Goal: Find specific page/section: Find specific page/section

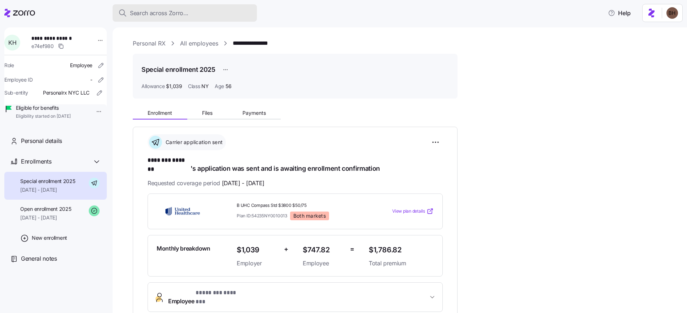
click at [143, 9] on span "Search across Zorro..." at bounding box center [159, 13] width 58 height 9
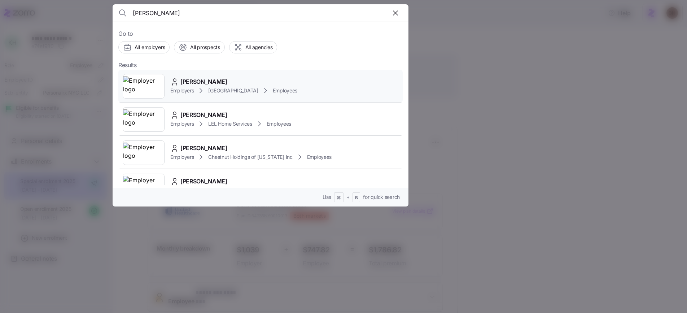
type input "[PERSON_NAME]"
click at [205, 82] on span "[PERSON_NAME]" at bounding box center [203, 81] width 47 height 9
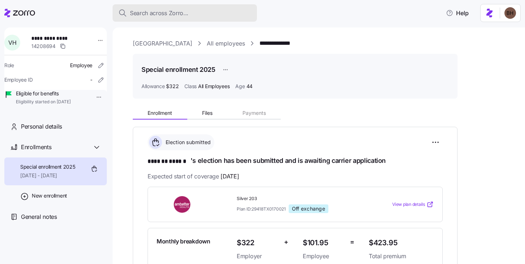
click at [145, 15] on span "Search across Zorro..." at bounding box center [159, 13] width 58 height 9
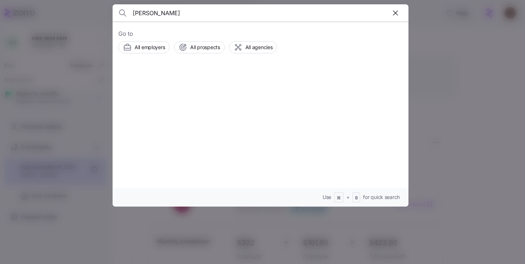
type input "[PERSON_NAME]"
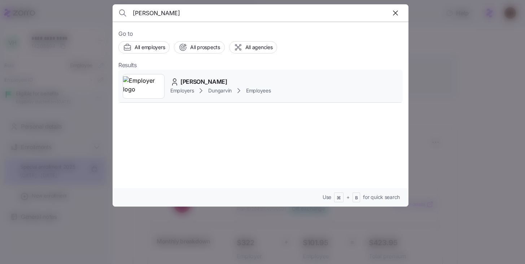
click at [213, 82] on div "[PERSON_NAME]" at bounding box center [220, 81] width 100 height 9
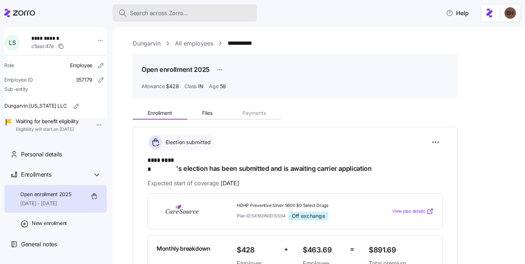
click at [164, 13] on span "Search across Zorro..." at bounding box center [159, 13] width 58 height 9
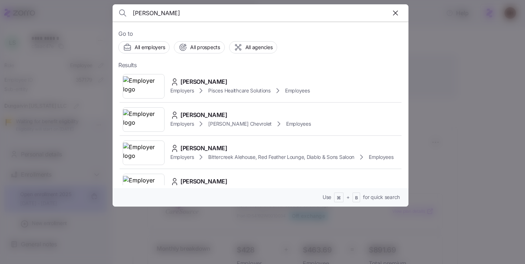
type input "[PERSON_NAME]"
click at [189, 82] on span "[PERSON_NAME]" at bounding box center [203, 81] width 47 height 9
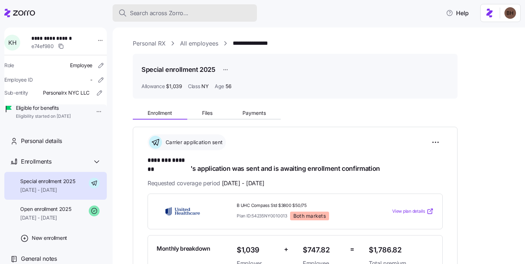
click at [156, 16] on span "Search across Zorro..." at bounding box center [159, 13] width 58 height 9
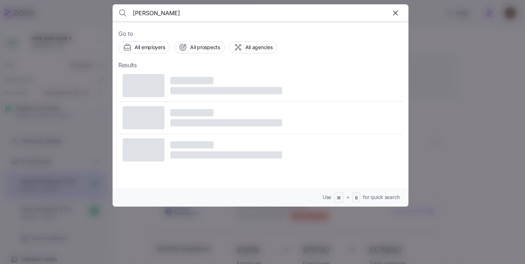
type input "[PERSON_NAME]"
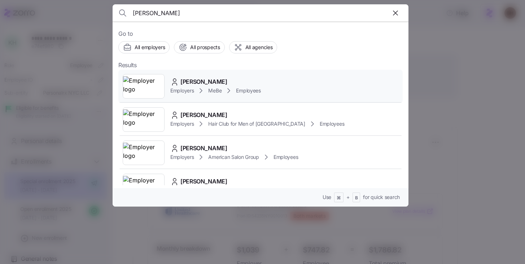
click at [197, 81] on span "[PERSON_NAME]" at bounding box center [203, 81] width 47 height 9
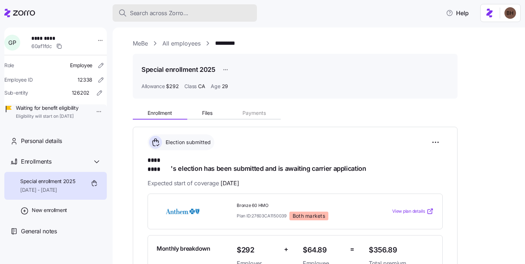
click at [164, 12] on span "Search across Zorro..." at bounding box center [159, 13] width 58 height 9
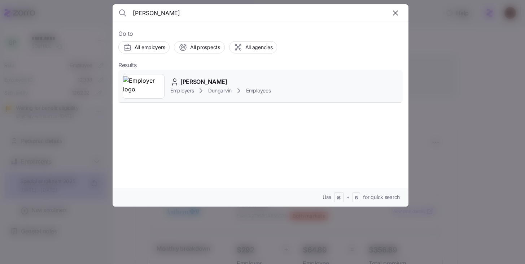
type input "[PERSON_NAME]"
click at [201, 79] on span "[PERSON_NAME]" at bounding box center [203, 81] width 47 height 9
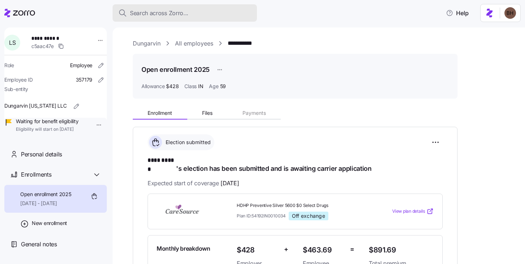
click at [158, 15] on span "Search across Zorro..." at bounding box center [159, 13] width 58 height 9
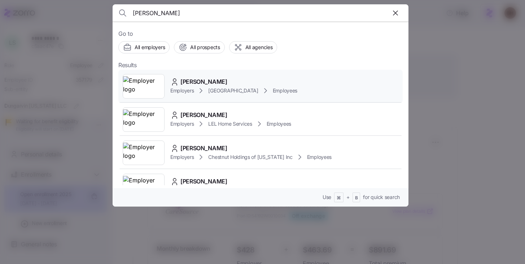
type input "[PERSON_NAME]"
click at [224, 80] on div "[PERSON_NAME]" at bounding box center [233, 81] width 127 height 9
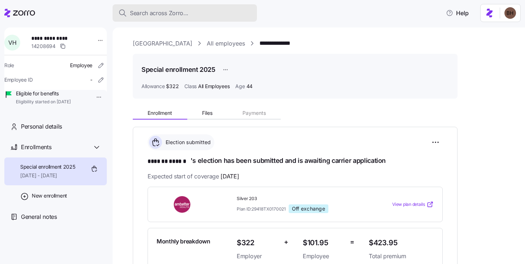
click at [183, 13] on span "Search across Zorro..." at bounding box center [159, 13] width 58 height 9
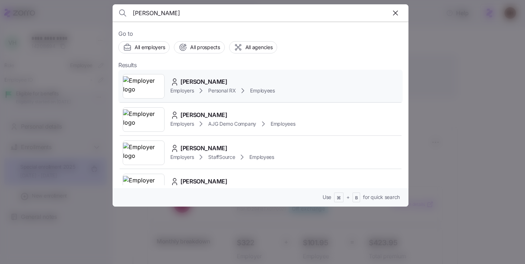
type input "[PERSON_NAME]"
click at [223, 78] on span "[PERSON_NAME]" at bounding box center [203, 81] width 47 height 9
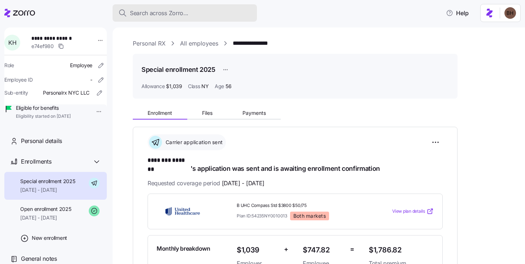
click at [172, 9] on span "Search across Zorro..." at bounding box center [159, 13] width 58 height 9
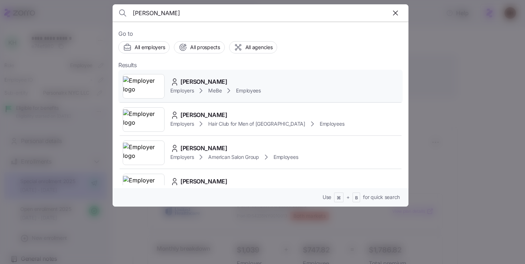
type input "[PERSON_NAME]"
click at [220, 78] on div "[PERSON_NAME]" at bounding box center [215, 81] width 91 height 9
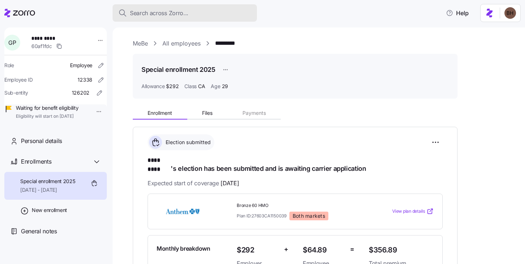
click at [185, 13] on span "Search across Zorro..." at bounding box center [159, 13] width 58 height 9
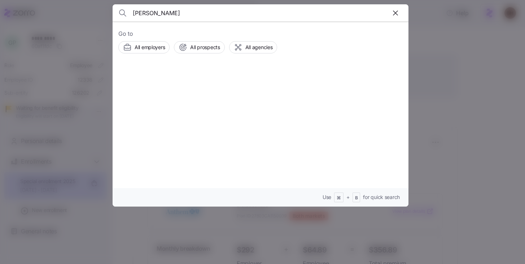
type input "[PERSON_NAME]"
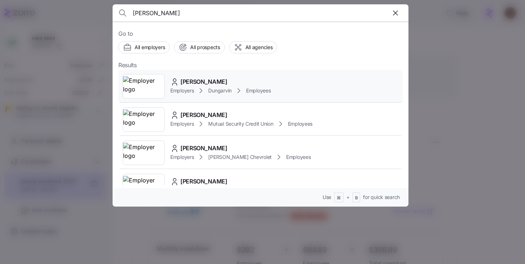
click at [216, 83] on span "[PERSON_NAME]" at bounding box center [203, 81] width 47 height 9
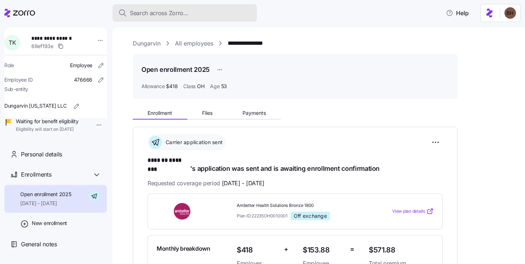
click at [172, 13] on span "Search across Zorro..." at bounding box center [159, 13] width 58 height 9
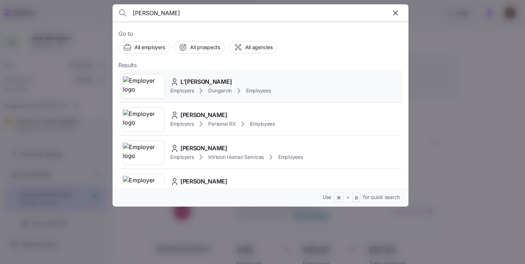
type input "[PERSON_NAME]"
click at [225, 85] on div "L'[PERSON_NAME]" at bounding box center [220, 81] width 100 height 9
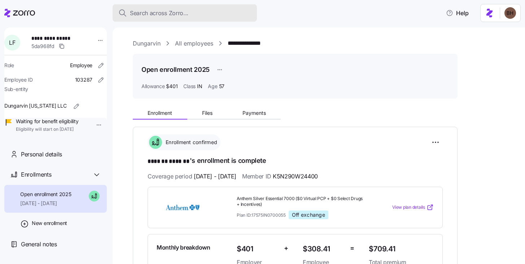
click at [193, 17] on div "Search across Zorro..." at bounding box center [184, 13] width 133 height 9
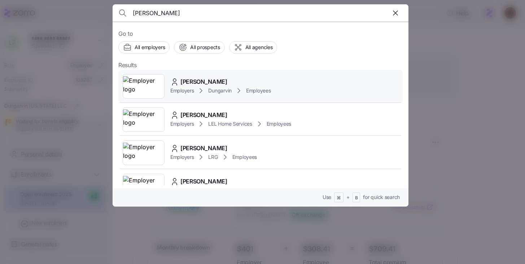
type input "[PERSON_NAME]"
click at [215, 86] on span "[PERSON_NAME]" at bounding box center [203, 81] width 47 height 9
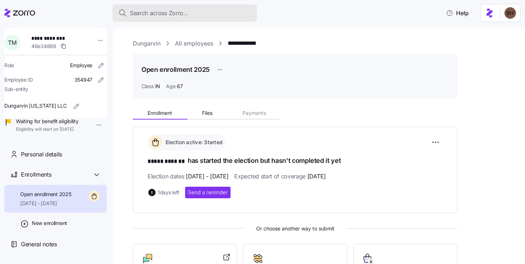
click at [188, 13] on div "Search across Zorro..." at bounding box center [184, 13] width 133 height 9
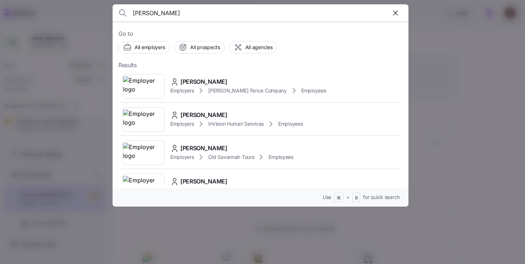
type input "[PERSON_NAME]"
click at [215, 82] on span "[PERSON_NAME]" at bounding box center [203, 81] width 47 height 9
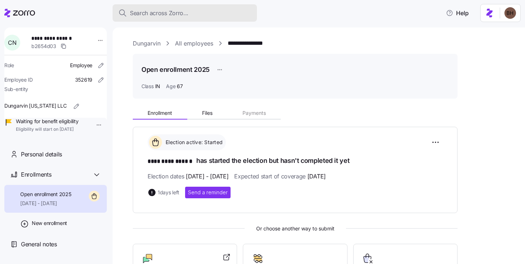
click at [196, 9] on div "Search across Zorro..." at bounding box center [184, 13] width 133 height 9
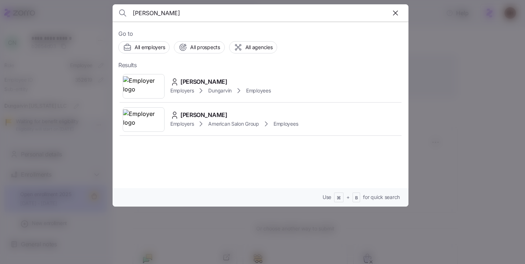
type input "[PERSON_NAME]"
click at [194, 82] on span "[PERSON_NAME]" at bounding box center [203, 81] width 47 height 9
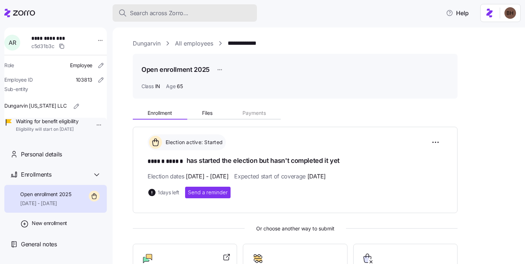
click at [185, 14] on span "Search across Zorro..." at bounding box center [159, 13] width 58 height 9
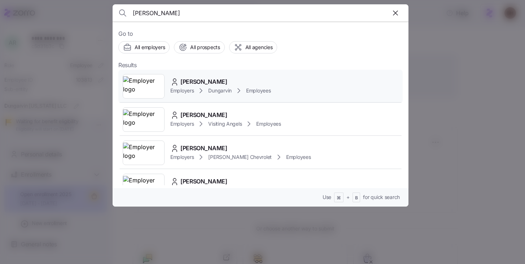
type input "[PERSON_NAME]"
click at [204, 82] on span "[PERSON_NAME]" at bounding box center [203, 81] width 47 height 9
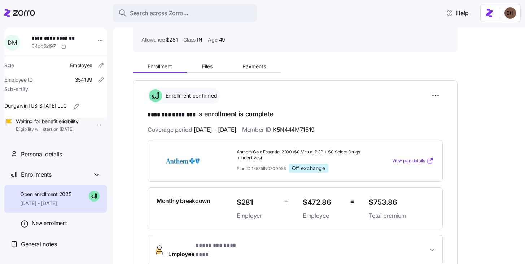
scroll to position [18, 0]
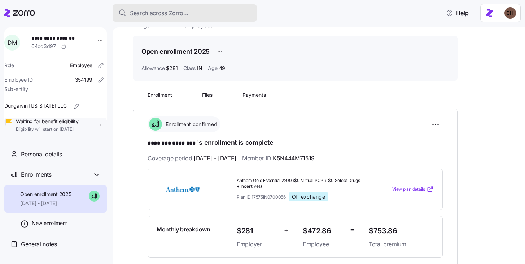
click at [182, 11] on span "Search across Zorro..." at bounding box center [159, 13] width 58 height 9
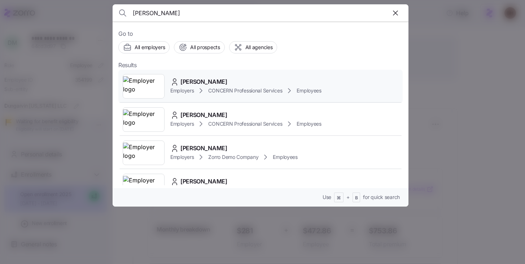
type input "[PERSON_NAME]"
click at [200, 82] on span "[PERSON_NAME]" at bounding box center [203, 81] width 47 height 9
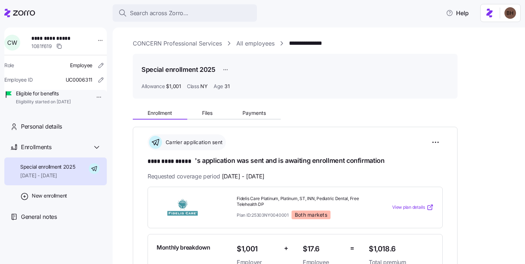
scroll to position [1, 0]
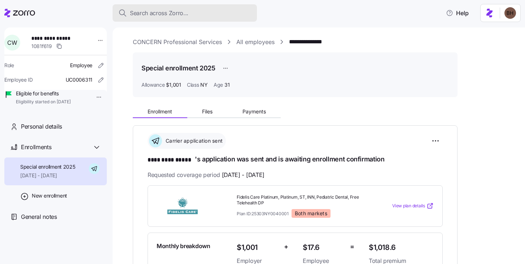
click at [165, 19] on button "Search across Zorro..." at bounding box center [185, 12] width 144 height 17
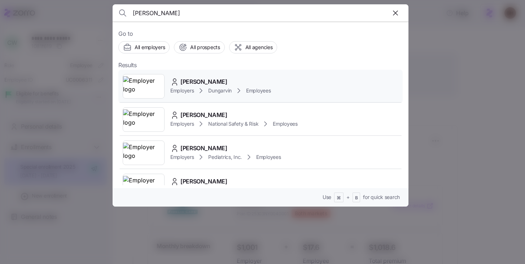
type input "[PERSON_NAME]"
click at [195, 82] on span "[PERSON_NAME]" at bounding box center [203, 81] width 47 height 9
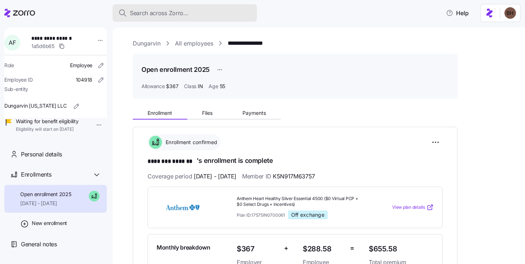
click at [187, 13] on span "Search across Zorro..." at bounding box center [159, 13] width 58 height 9
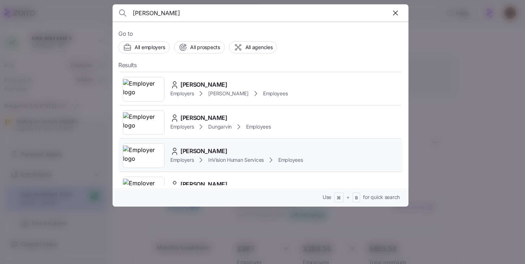
scroll to position [36, 0]
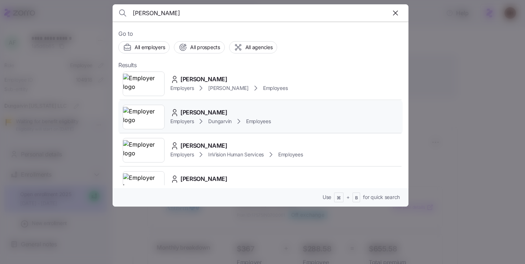
type input "[PERSON_NAME]"
click at [222, 112] on div "[PERSON_NAME]" at bounding box center [220, 112] width 100 height 9
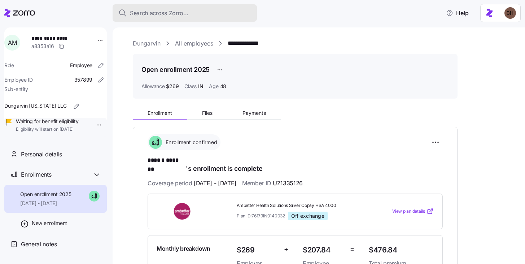
click at [174, 16] on span "Search across Zorro..." at bounding box center [159, 13] width 58 height 9
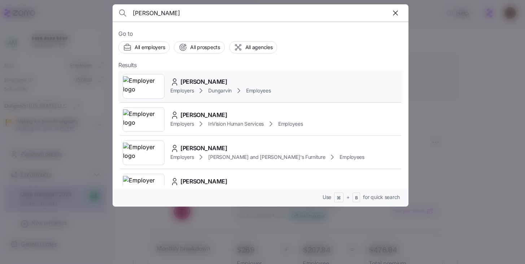
type input "[PERSON_NAME]"
click at [225, 82] on div "[PERSON_NAME]" at bounding box center [220, 81] width 100 height 9
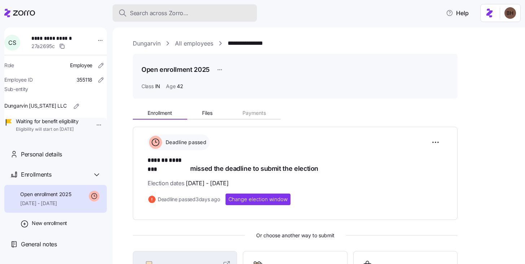
click at [169, 16] on span "Search across Zorro..." at bounding box center [159, 13] width 58 height 9
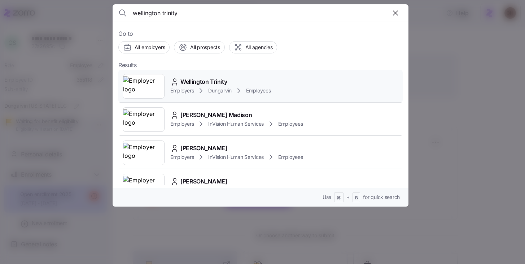
type input "wellington trinity"
click at [202, 83] on span "Wellington Trinity" at bounding box center [203, 81] width 47 height 9
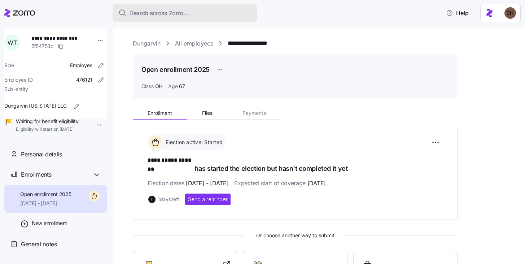
click at [183, 11] on span "Search across Zorro..." at bounding box center [159, 13] width 58 height 9
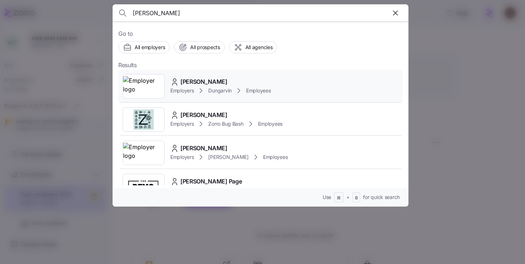
type input "[PERSON_NAME]"
click at [193, 80] on span "[PERSON_NAME]" at bounding box center [203, 81] width 47 height 9
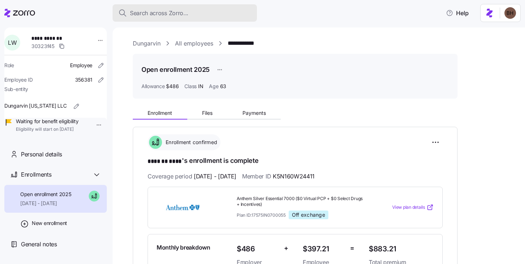
click at [165, 14] on span "Search across Zorro..." at bounding box center [159, 13] width 58 height 9
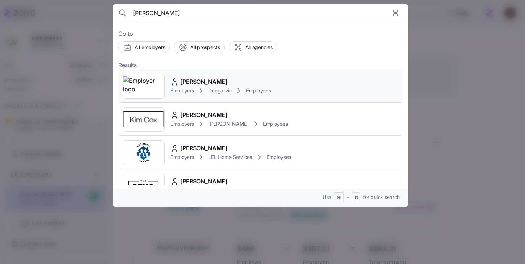
type input "[PERSON_NAME]"
click at [202, 83] on span "[PERSON_NAME]" at bounding box center [203, 81] width 47 height 9
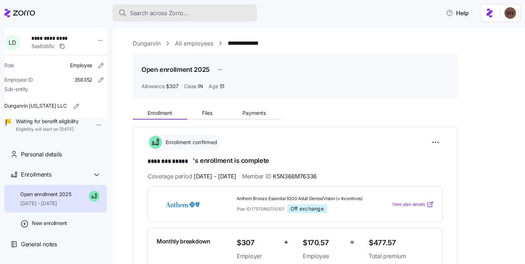
click at [166, 19] on button "Search across Zorro..." at bounding box center [185, 12] width 144 height 17
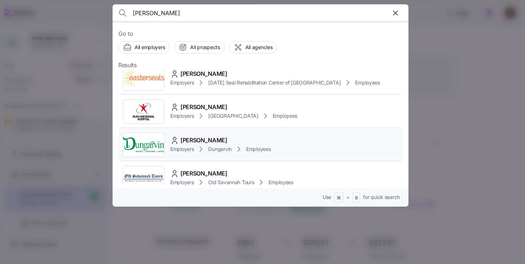
scroll to position [145, 0]
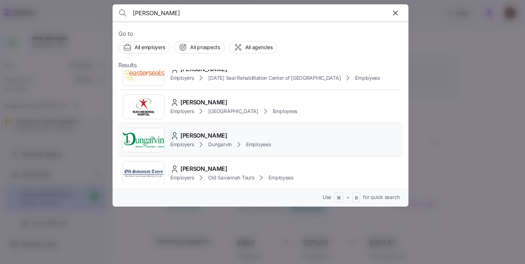
type input "[PERSON_NAME]"
click at [219, 132] on span "[PERSON_NAME]" at bounding box center [203, 135] width 47 height 9
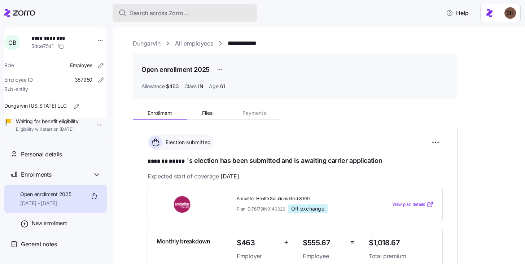
click at [192, 12] on div "Search across Zorro..." at bounding box center [184, 13] width 133 height 9
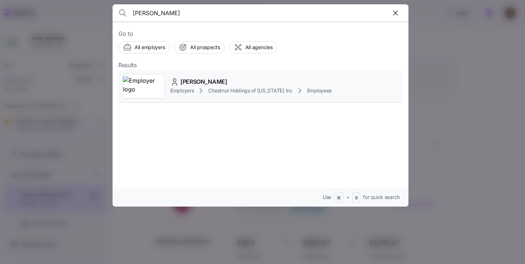
type input "[PERSON_NAME]"
click at [198, 84] on span "[PERSON_NAME]" at bounding box center [203, 81] width 47 height 9
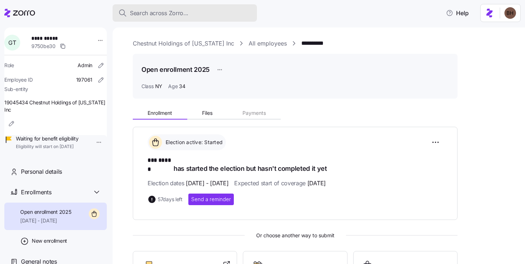
click at [194, 15] on div "Search across Zorro..." at bounding box center [184, 13] width 133 height 9
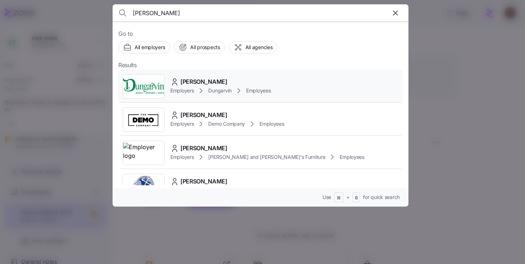
type input "[PERSON_NAME]"
click at [190, 86] on span "[PERSON_NAME]" at bounding box center [203, 81] width 47 height 9
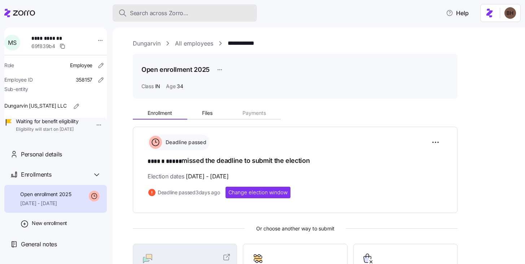
click at [169, 14] on span "Search across Zorro..." at bounding box center [159, 13] width 58 height 9
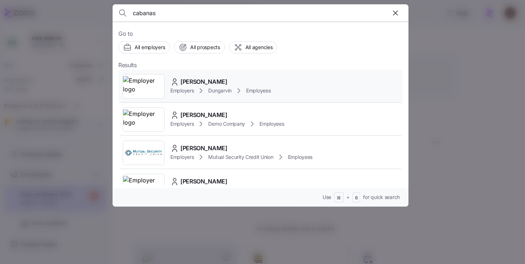
type input "cabanas"
click at [219, 86] on div "[PERSON_NAME]" at bounding box center [220, 81] width 100 height 9
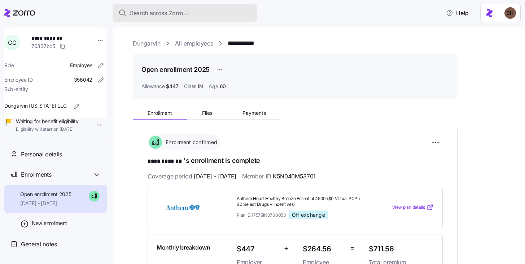
click at [181, 12] on span "Search across Zorro..." at bounding box center [159, 13] width 58 height 9
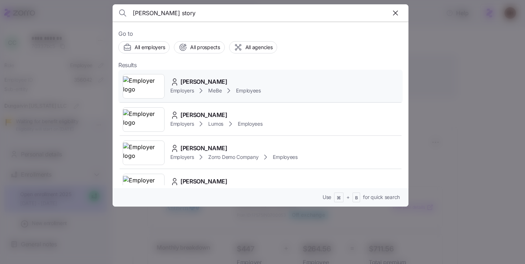
type input "[PERSON_NAME] story"
click at [179, 79] on div "[PERSON_NAME]" at bounding box center [215, 81] width 91 height 9
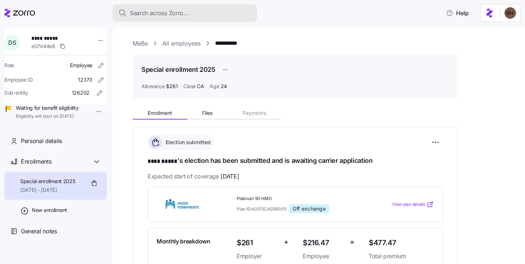
click at [171, 15] on span "Search across Zorro..." at bounding box center [159, 13] width 58 height 9
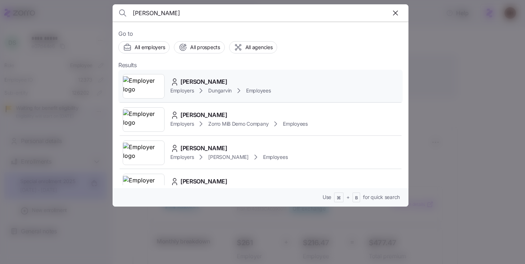
type input "[PERSON_NAME]"
click at [194, 82] on span "[PERSON_NAME]" at bounding box center [203, 81] width 47 height 9
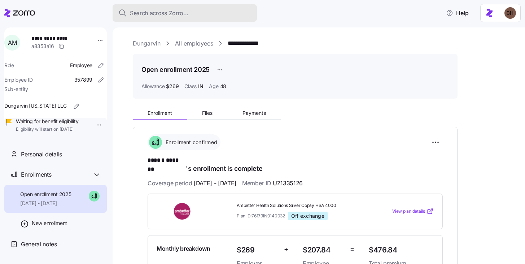
click at [178, 15] on span "Search across Zorro..." at bounding box center [159, 13] width 58 height 9
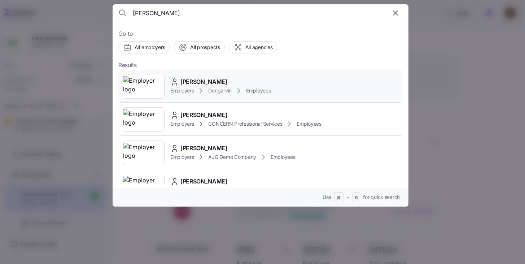
type input "[PERSON_NAME]"
click at [218, 79] on span "[PERSON_NAME]" at bounding box center [203, 81] width 47 height 9
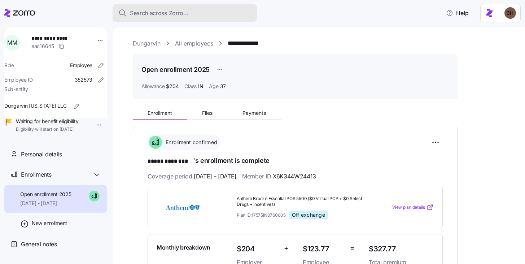
click at [160, 14] on span "Search across Zorro..." at bounding box center [159, 13] width 58 height 9
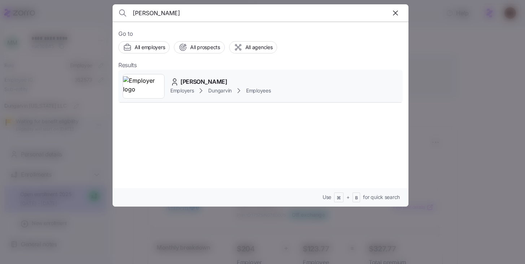
type input "[PERSON_NAME]"
click at [200, 78] on span "[PERSON_NAME]" at bounding box center [203, 81] width 47 height 9
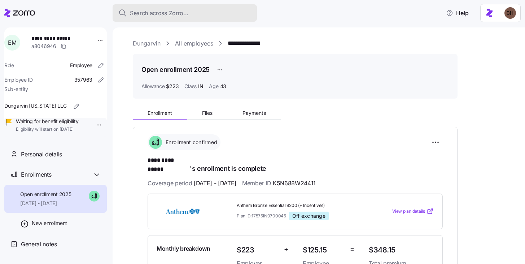
click at [173, 14] on span "Search across Zorro..." at bounding box center [159, 13] width 58 height 9
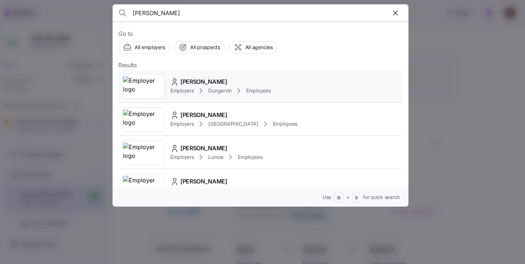
type input "[PERSON_NAME]"
click at [203, 87] on icon at bounding box center [201, 90] width 9 height 9
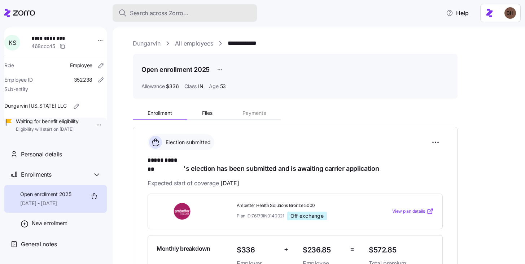
click at [167, 14] on span "Search across Zorro..." at bounding box center [159, 13] width 58 height 9
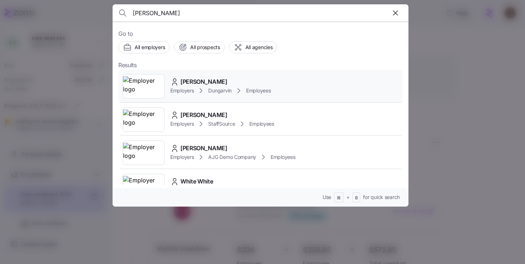
type input "[PERSON_NAME]"
click at [216, 82] on span "[PERSON_NAME]" at bounding box center [203, 81] width 47 height 9
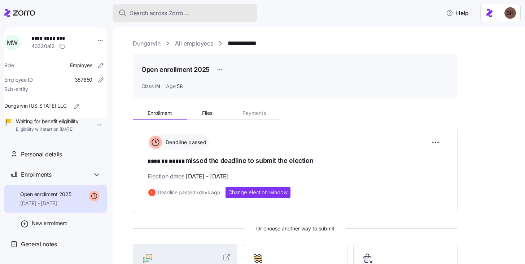
click at [170, 14] on span "Search across Zorro..." at bounding box center [159, 13] width 58 height 9
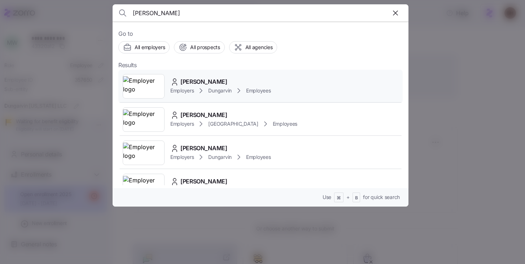
type input "[PERSON_NAME]"
click at [190, 84] on span "[PERSON_NAME]" at bounding box center [203, 81] width 47 height 9
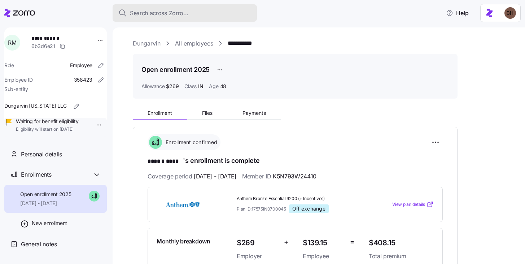
click at [170, 13] on span "Search across Zorro..." at bounding box center [159, 13] width 58 height 9
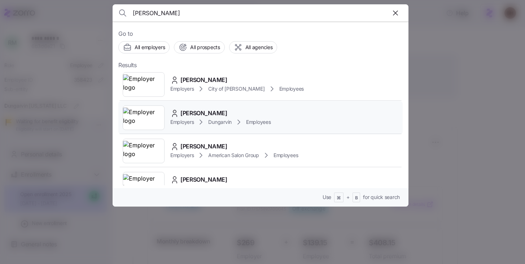
scroll to position [533, 0]
type input "[PERSON_NAME]"
click at [215, 113] on span "[PERSON_NAME]" at bounding box center [203, 112] width 47 height 9
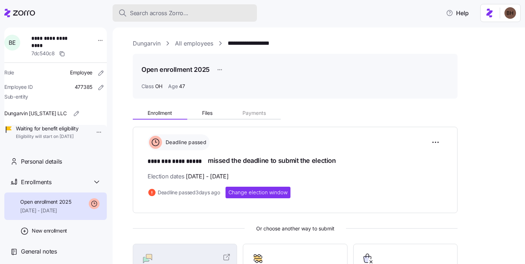
click at [149, 12] on span "Search across Zorro..." at bounding box center [159, 13] width 58 height 9
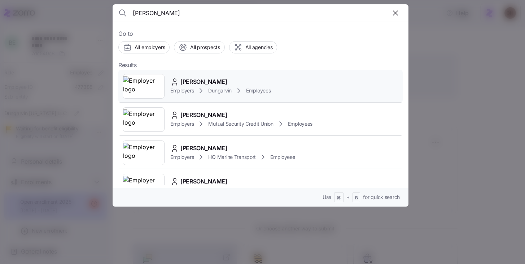
type input "[PERSON_NAME]"
click at [206, 80] on span "[PERSON_NAME]" at bounding box center [203, 81] width 47 height 9
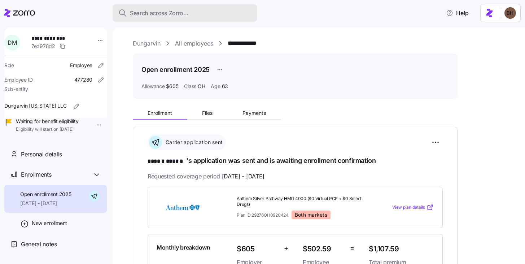
click at [171, 12] on span "Search across Zorro..." at bounding box center [159, 13] width 58 height 9
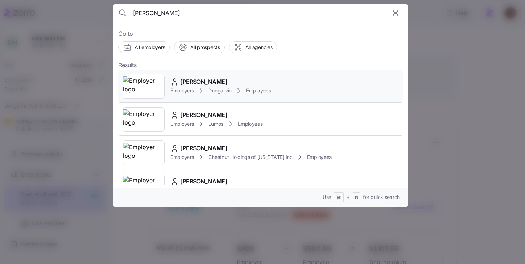
type input "[PERSON_NAME]"
click at [206, 80] on span "[PERSON_NAME]" at bounding box center [203, 81] width 47 height 9
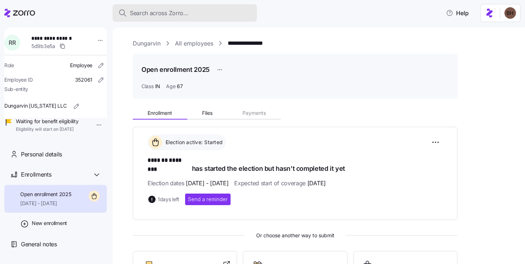
click at [163, 15] on span "Search across Zorro..." at bounding box center [159, 13] width 58 height 9
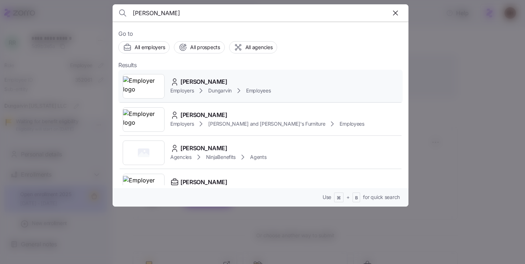
type input "[PERSON_NAME]"
click at [201, 80] on span "[PERSON_NAME]" at bounding box center [203, 81] width 47 height 9
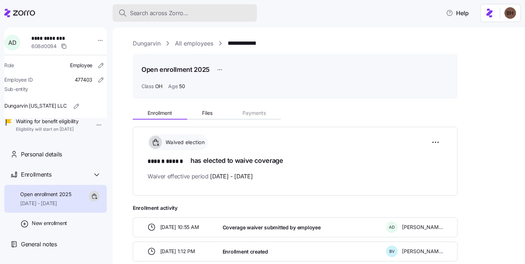
click at [171, 9] on span "Search across Zorro..." at bounding box center [159, 13] width 58 height 9
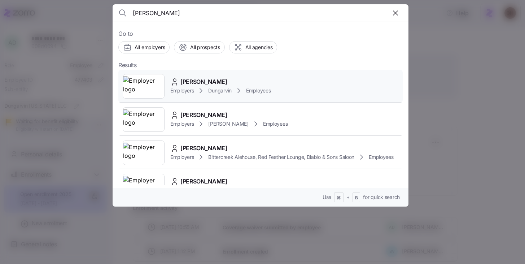
type input "[PERSON_NAME]"
click at [187, 85] on span "[PERSON_NAME]" at bounding box center [203, 81] width 47 height 9
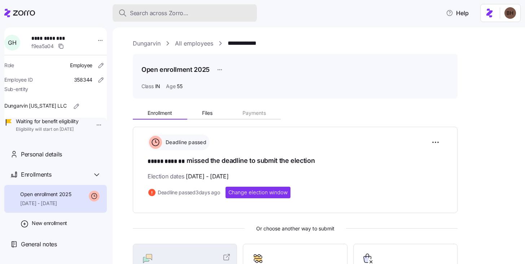
click at [146, 15] on span "Search across Zorro..." at bounding box center [159, 13] width 58 height 9
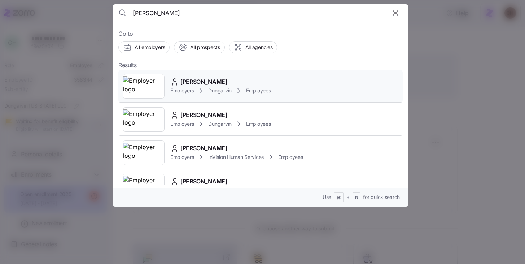
type input "[PERSON_NAME]"
click at [188, 81] on span "[PERSON_NAME]" at bounding box center [203, 81] width 47 height 9
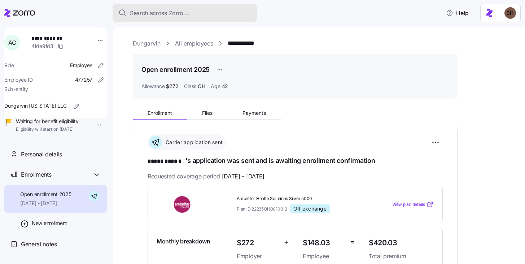
click at [178, 15] on span "Search across Zorro..." at bounding box center [159, 13] width 58 height 9
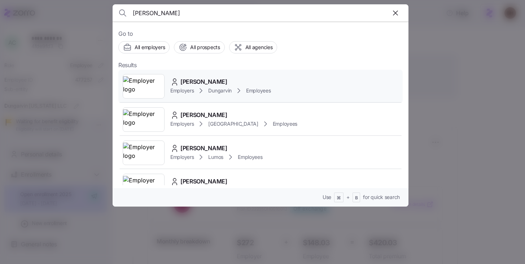
type input "[PERSON_NAME]"
click at [216, 76] on div "[PERSON_NAME] Employers Dungarvin Employees" at bounding box center [260, 86] width 284 height 33
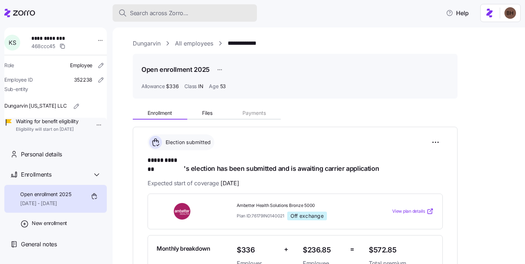
click at [169, 14] on span "Search across Zorro..." at bounding box center [159, 13] width 58 height 9
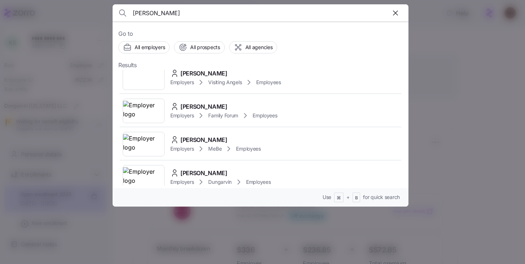
scroll to position [1402, 0]
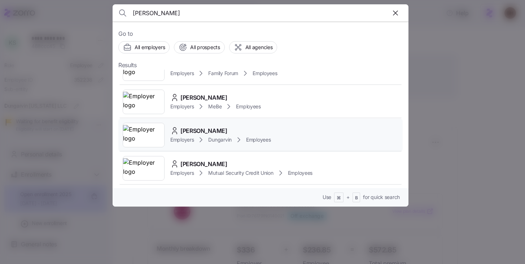
type input "[PERSON_NAME]"
click at [229, 126] on div "[PERSON_NAME]" at bounding box center [220, 130] width 100 height 9
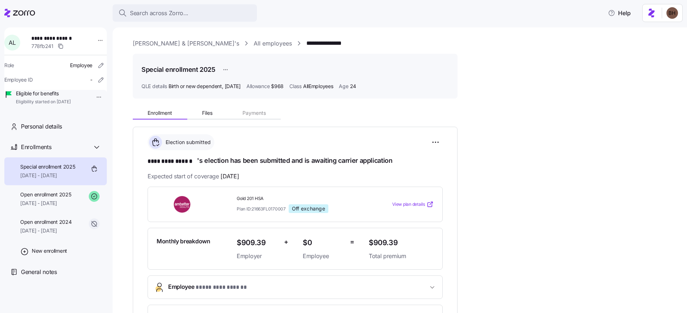
click at [147, 13] on span "Search across Zorro..." at bounding box center [159, 13] width 58 height 9
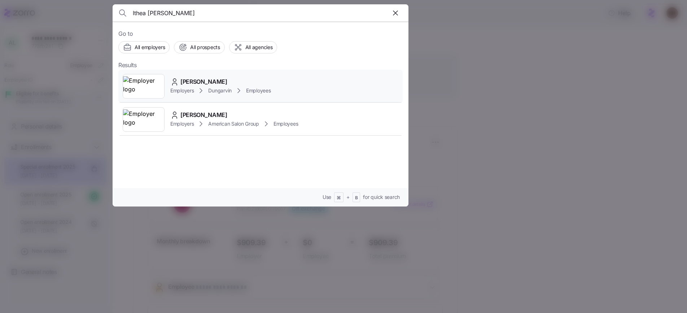
type input "lthea Readus"
click at [202, 82] on span "[PERSON_NAME]" at bounding box center [203, 81] width 47 height 9
